Goal: Check status

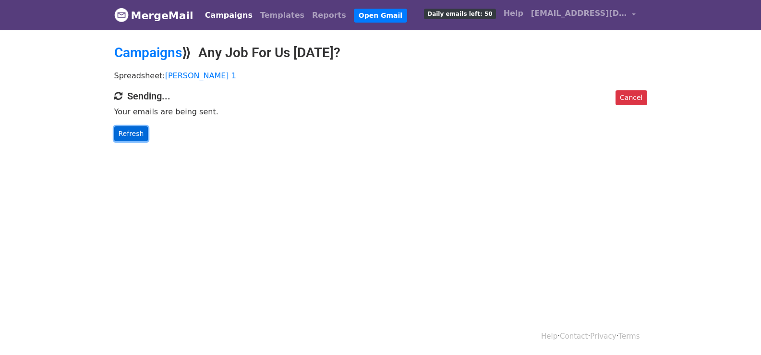
click at [132, 133] on link "Refresh" at bounding box center [131, 133] width 34 height 15
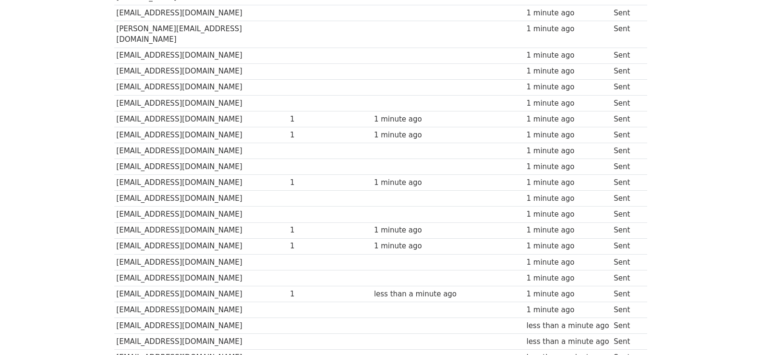
scroll to position [685, 0]
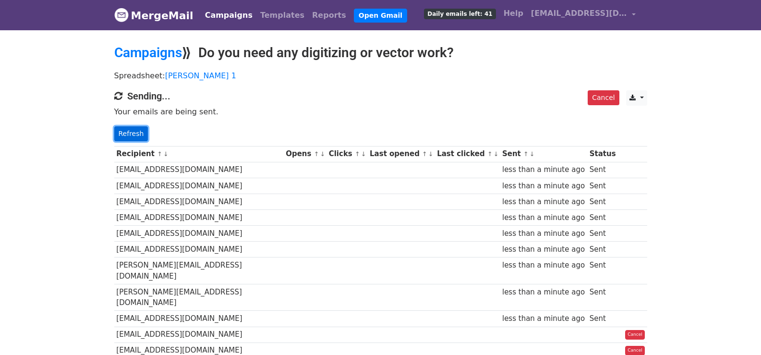
click at [133, 135] on link "Refresh" at bounding box center [131, 133] width 34 height 15
